Goal: Task Accomplishment & Management: Use online tool/utility

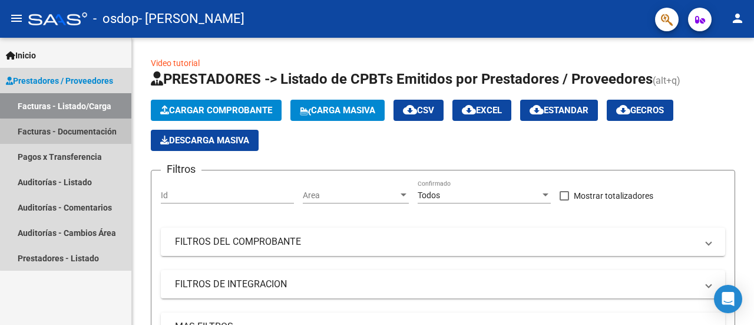
click at [95, 137] on link "Facturas - Documentación" at bounding box center [65, 130] width 131 height 25
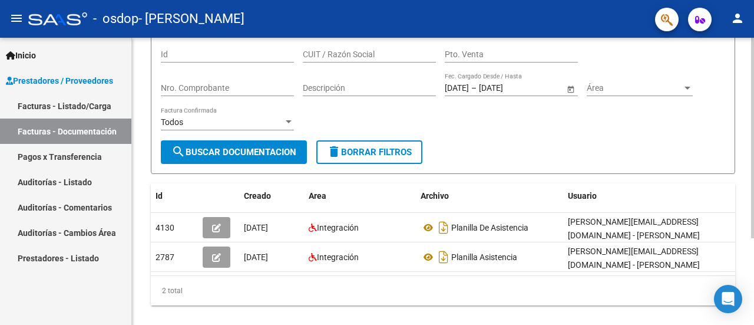
scroll to position [118, 0]
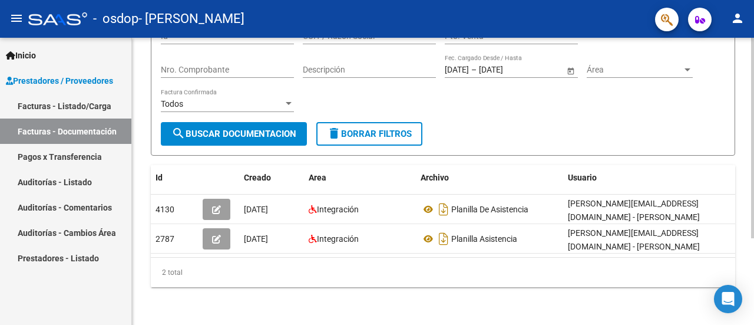
drag, startPoint x: 381, startPoint y: 265, endPoint x: 301, endPoint y: 269, distance: 79.6
click at [305, 271] on div "2 total" at bounding box center [443, 271] width 584 height 29
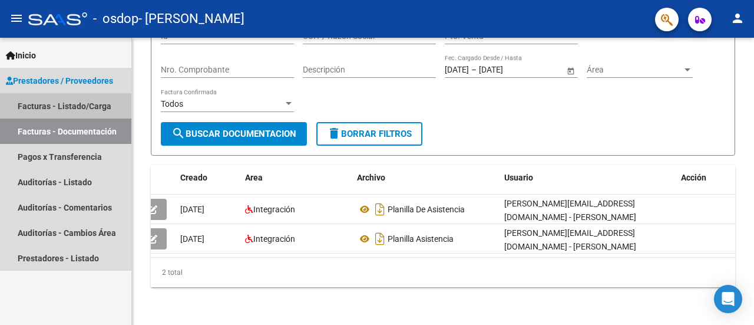
click at [90, 103] on link "Facturas - Listado/Carga" at bounding box center [65, 105] width 131 height 25
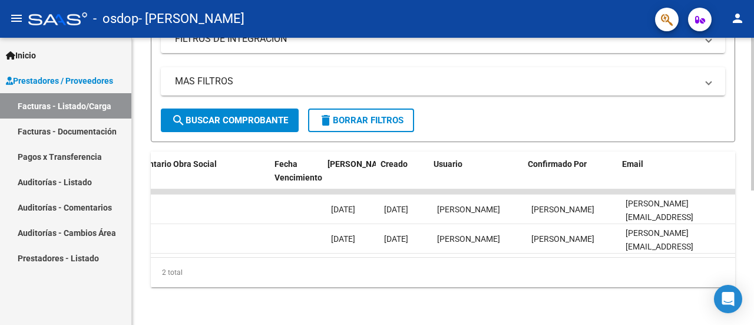
scroll to position [0, 1899]
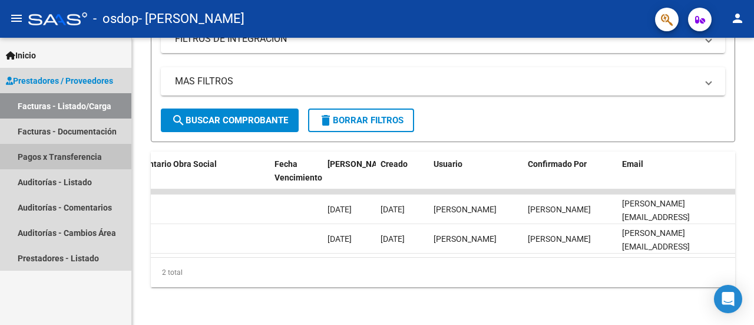
click at [82, 160] on link "Pagos x Transferencia" at bounding box center [65, 156] width 131 height 25
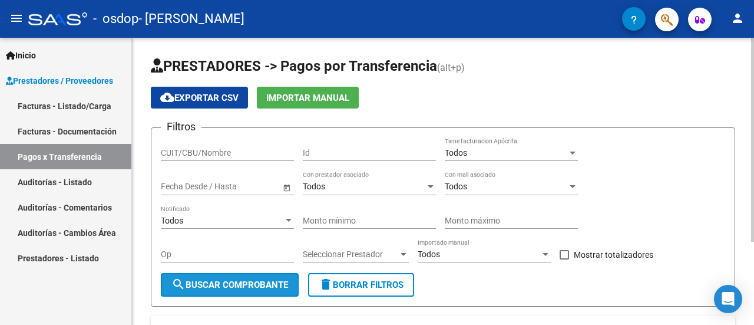
click at [212, 280] on span "search Buscar Comprobante" at bounding box center [229, 284] width 117 height 11
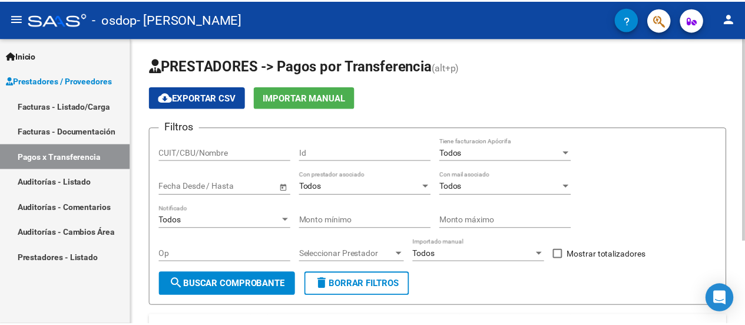
scroll to position [117, 0]
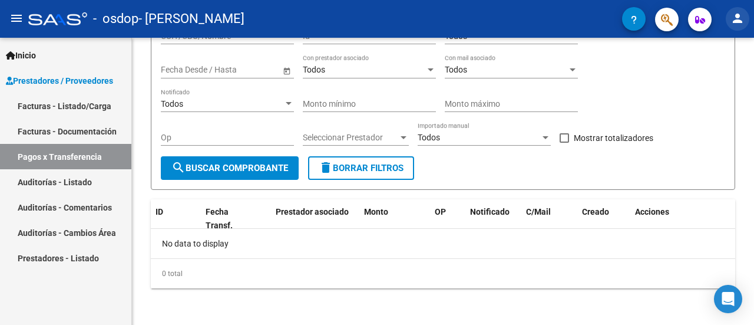
click at [734, 23] on mat-icon "person" at bounding box center [738, 18] width 14 height 14
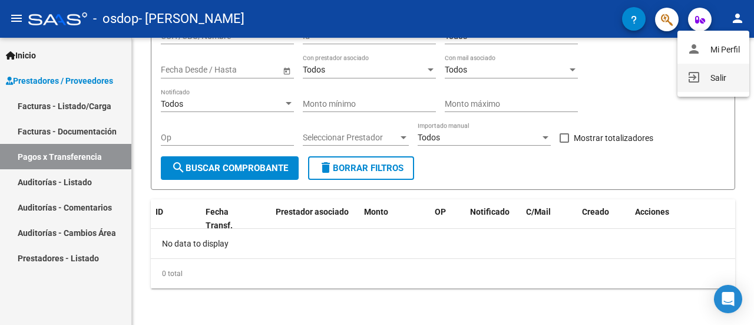
click at [702, 90] on button "exit_to_app Salir" at bounding box center [714, 78] width 72 height 28
